Goal: Transaction & Acquisition: Purchase product/service

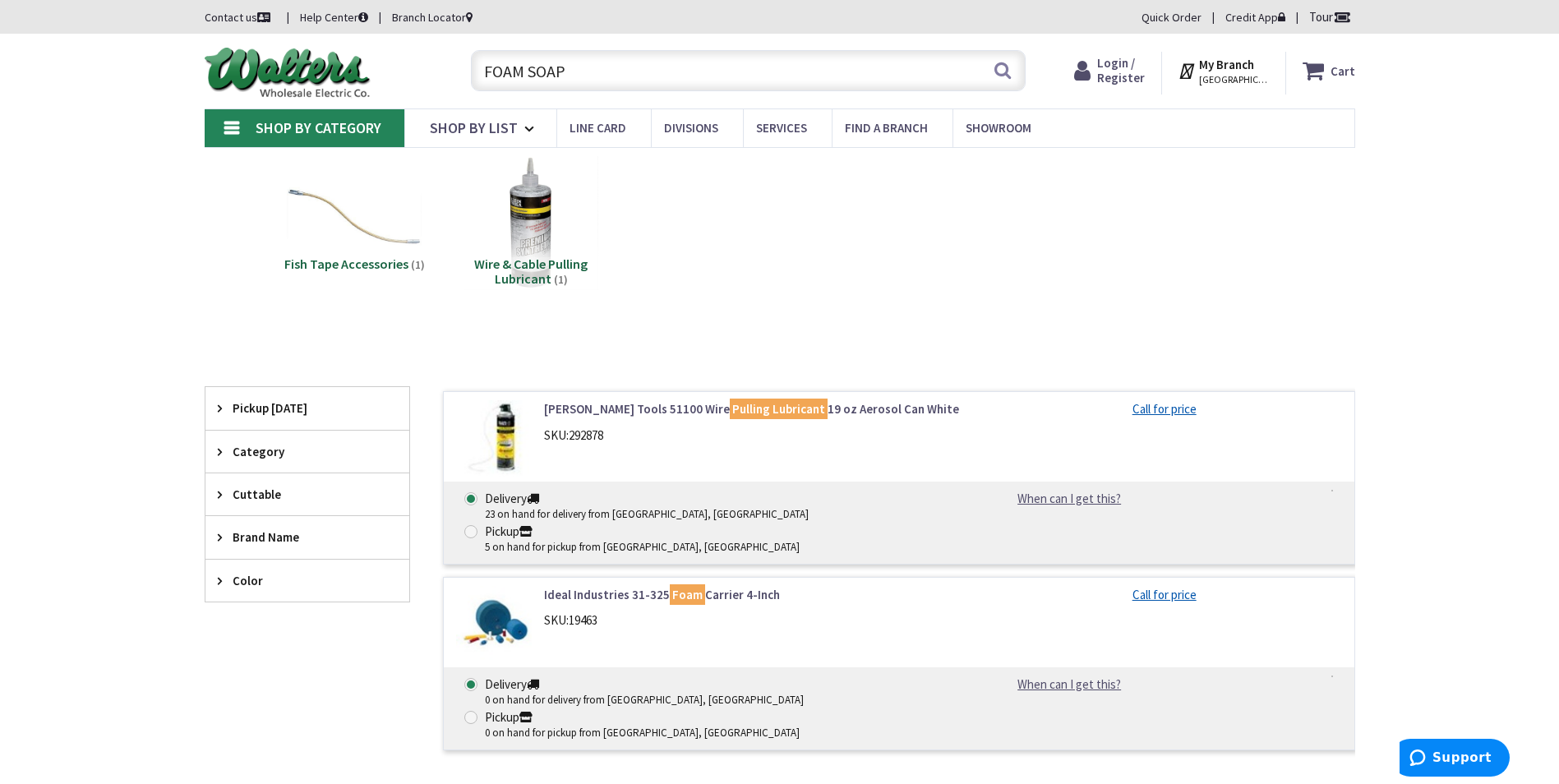
click at [585, 68] on input "FOAM SOAP" at bounding box center [748, 70] width 555 height 41
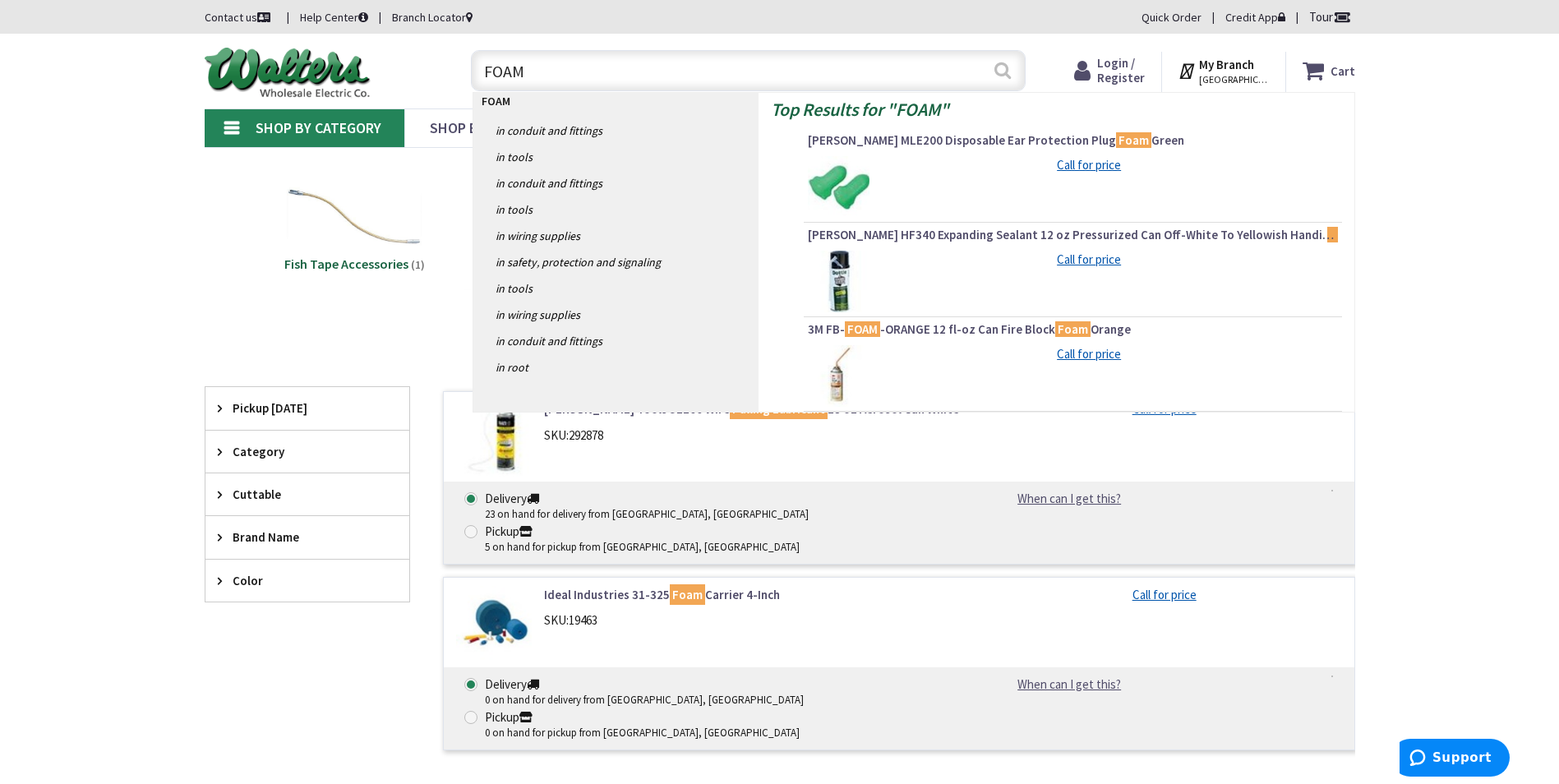
type input "FOAM"
click at [1005, 72] on button "Search" at bounding box center [1002, 69] width 21 height 37
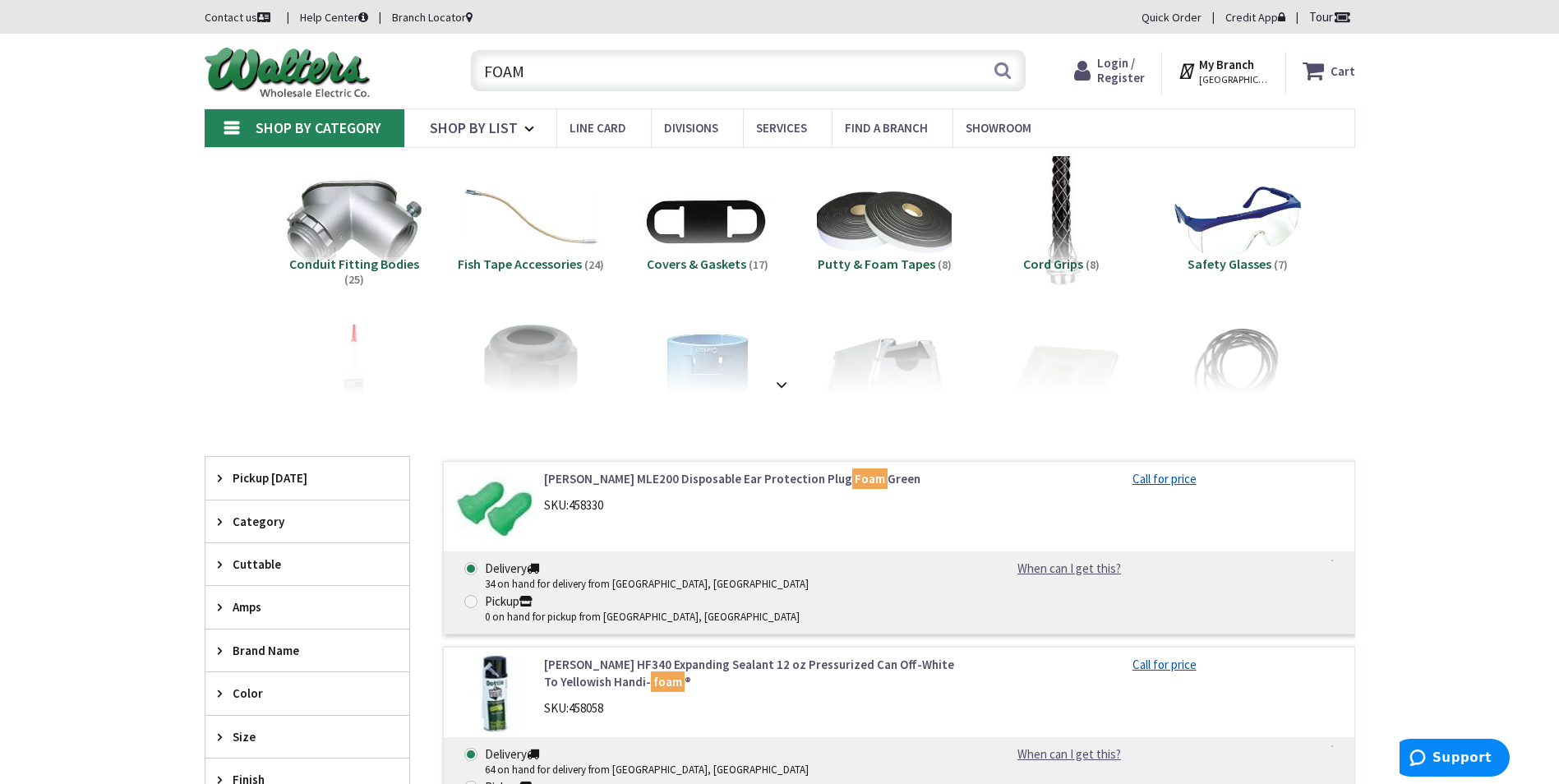
drag, startPoint x: 604, startPoint y: 94, endPoint x: 598, endPoint y: 82, distance: 13.4
click at [601, 85] on div "FOAM Search" at bounding box center [744, 69] width 563 height 52
click at [598, 82] on input "FOAM" at bounding box center [748, 70] width 555 height 41
type input "F"
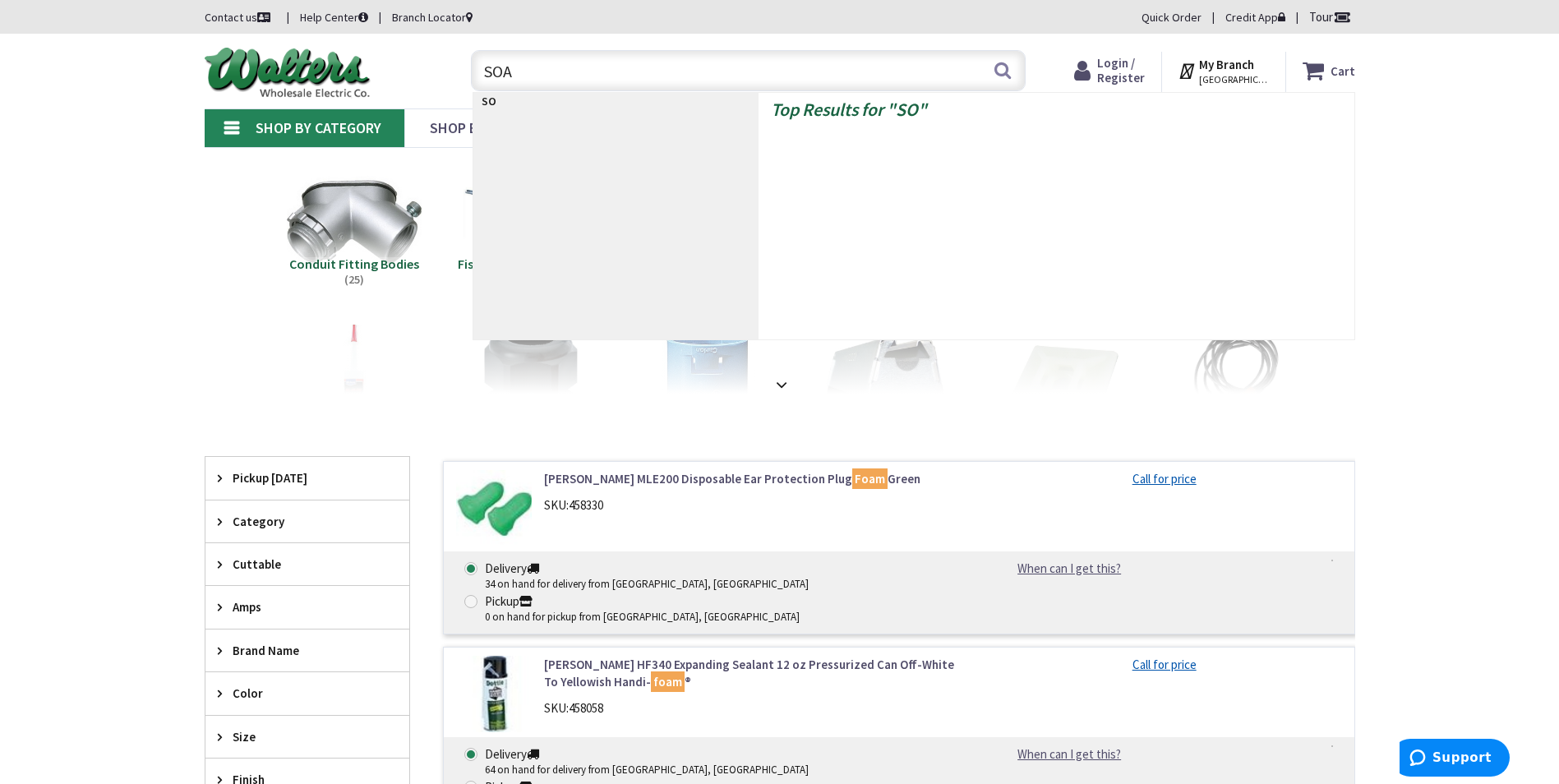
type input "SOAP"
